Goal: Navigation & Orientation: Find specific page/section

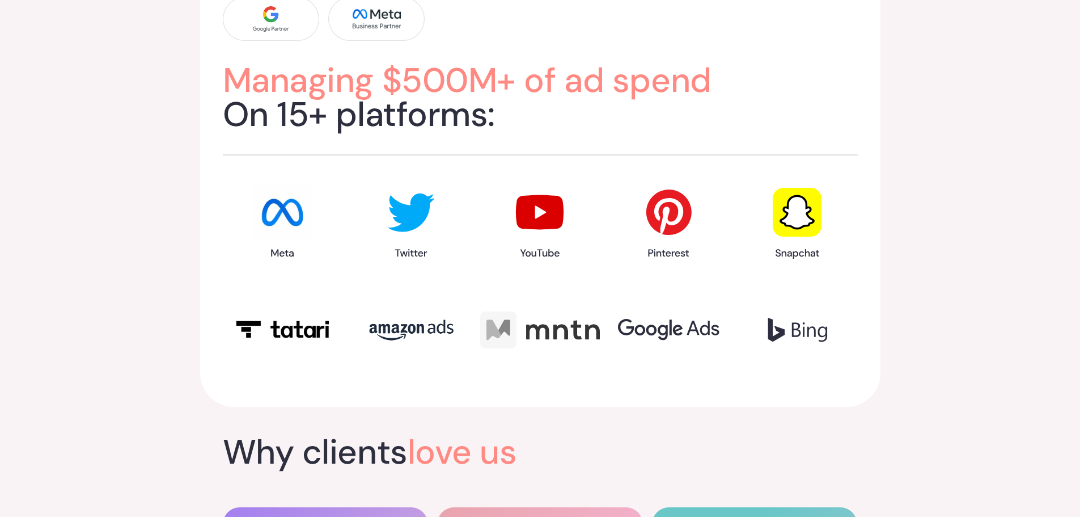
scroll to position [1474, 0]
click at [544, 213] on img at bounding box center [540, 221] width 57 height 76
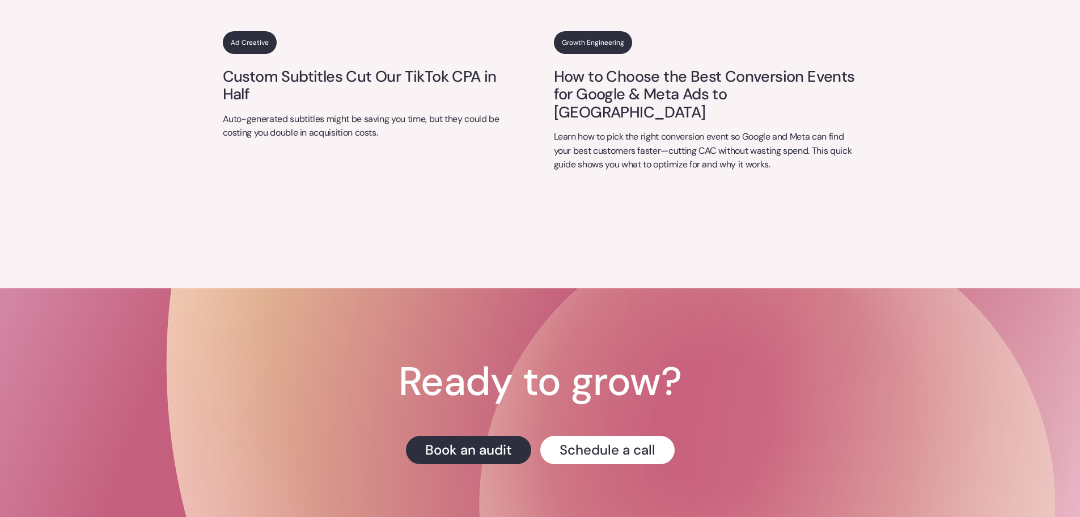
scroll to position [4742, 0]
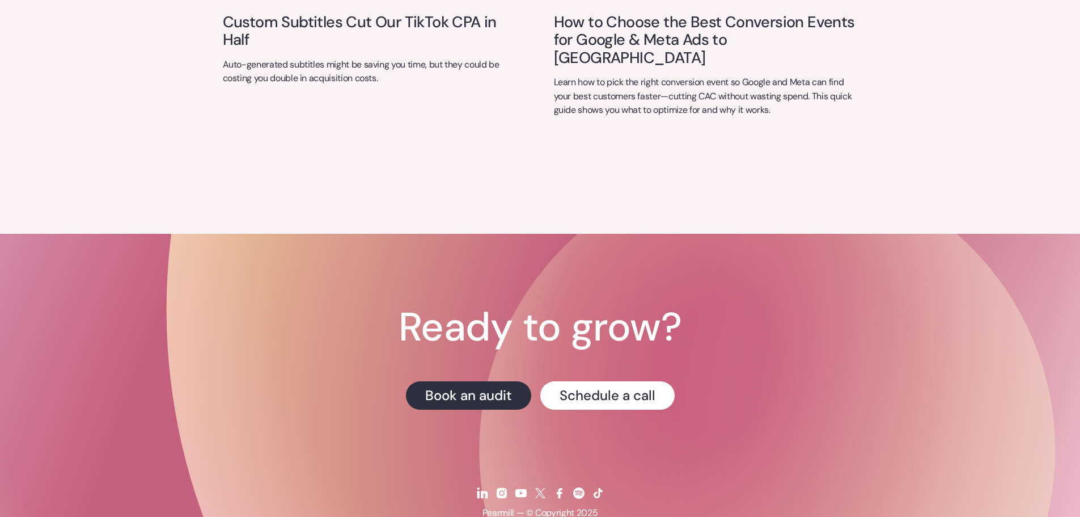
click at [502, 486] on img at bounding box center [502, 493] width 14 height 14
click at [519, 486] on img at bounding box center [521, 493] width 14 height 14
click at [557, 486] on img at bounding box center [560, 493] width 14 height 14
click at [598, 486] on img at bounding box center [598, 493] width 14 height 14
click at [577, 479] on div at bounding box center [579, 493] width 17 height 28
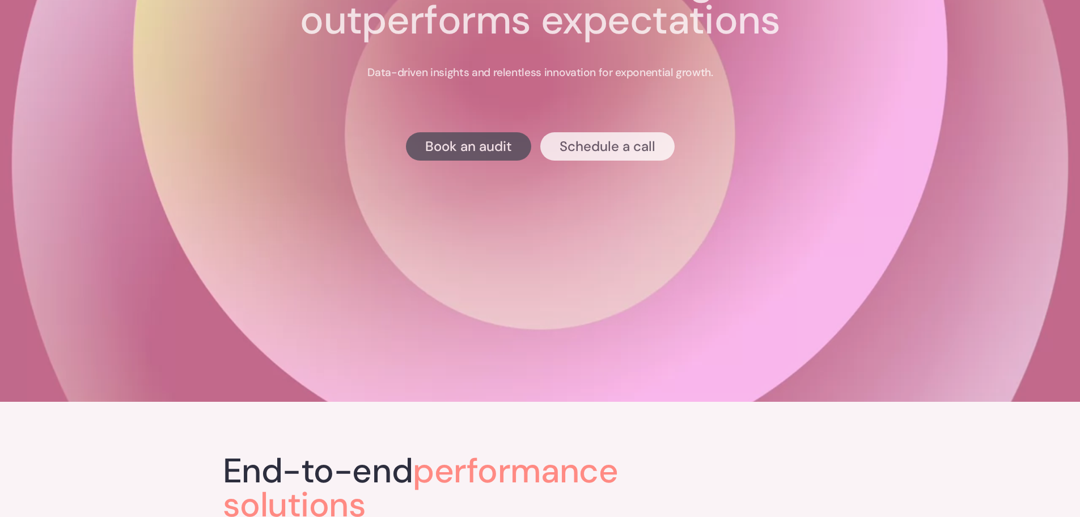
scroll to position [0, 0]
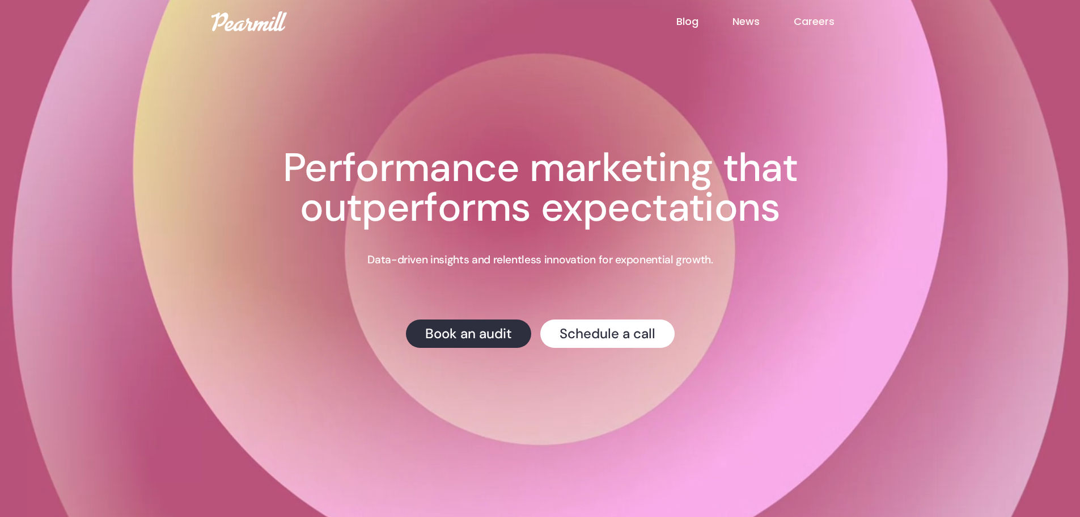
click at [808, 22] on link "Careers" at bounding box center [831, 21] width 75 height 15
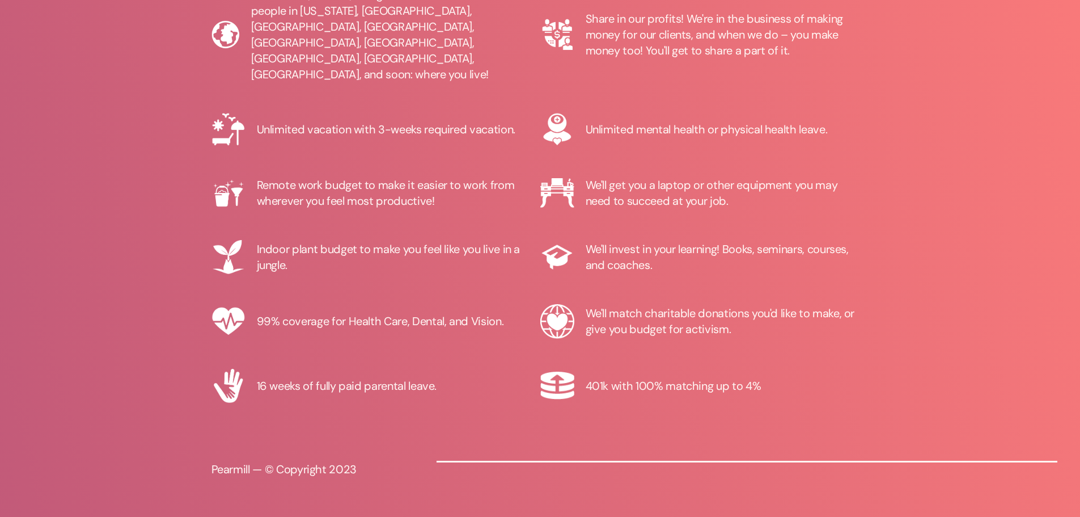
scroll to position [962, 0]
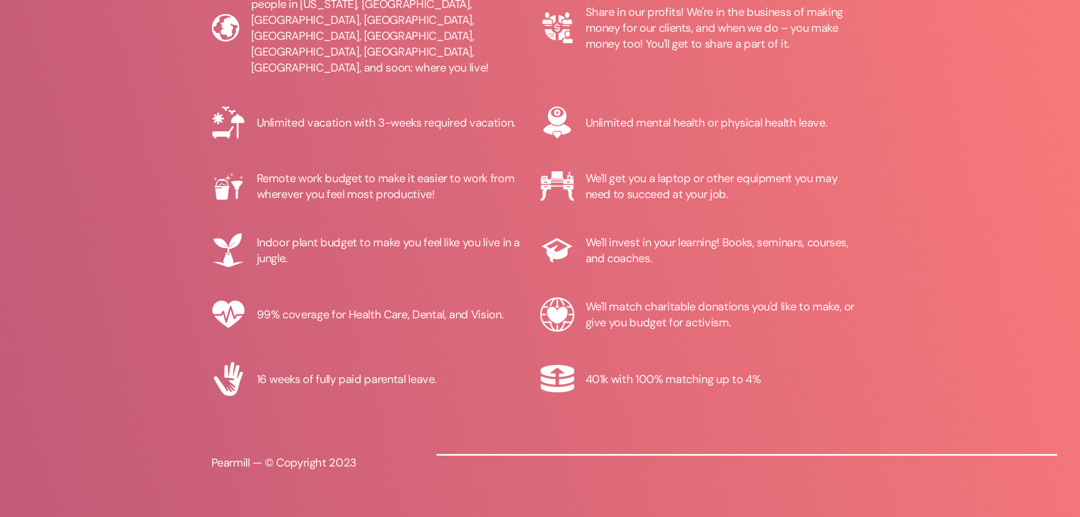
click at [130, 42] on div "You'll Love Working With Us Distributed, remote, and global culture. We have pe…" at bounding box center [540, 216] width 1080 height 666
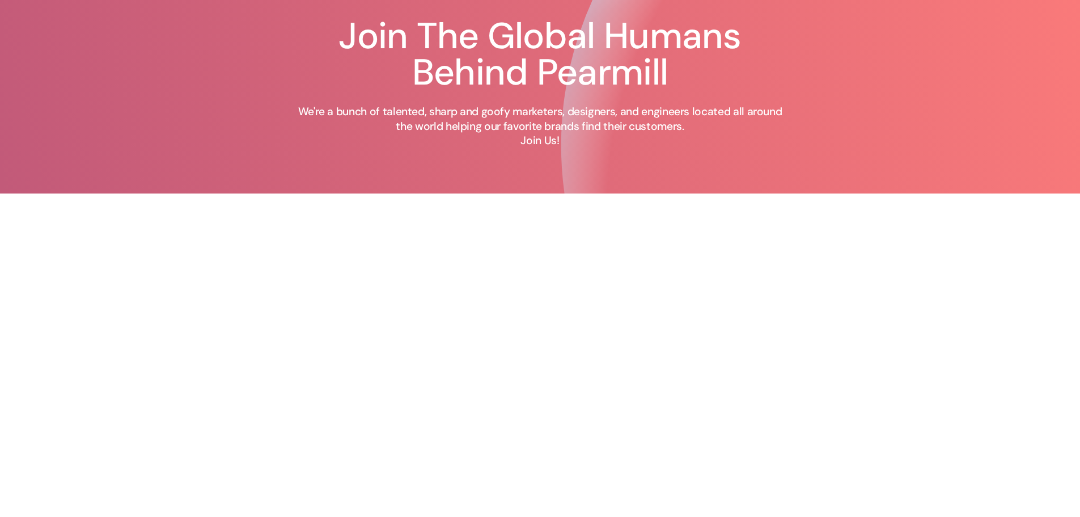
scroll to position [0, 0]
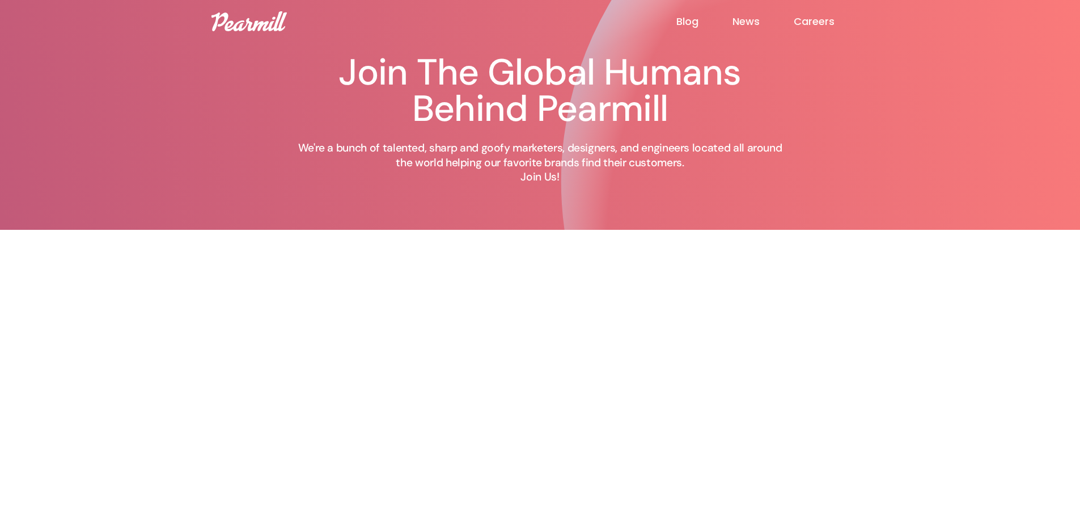
click at [708, 18] on link "Blog" at bounding box center [705, 22] width 56 height 14
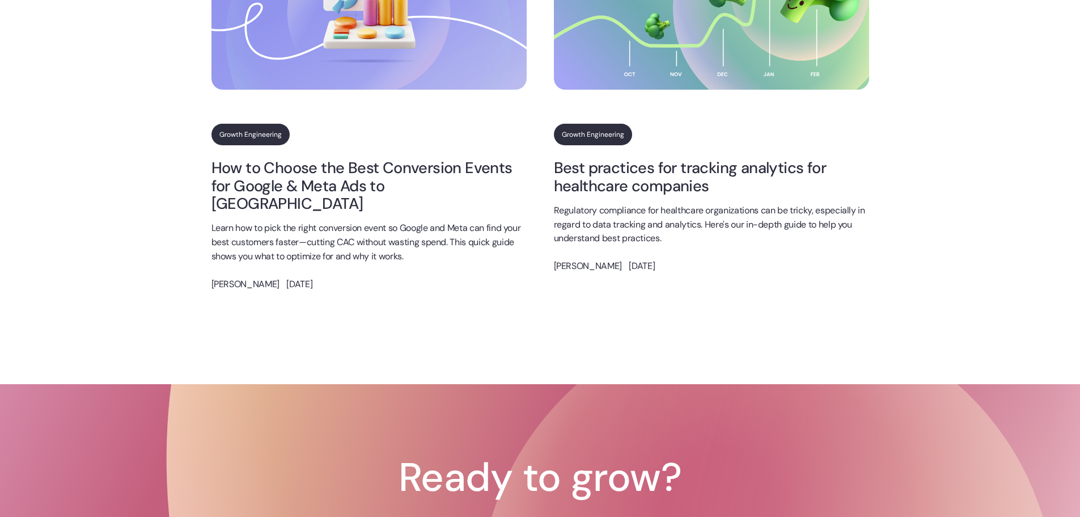
scroll to position [2888, 0]
